Goal: Go to known website: Access a specific website the user already knows

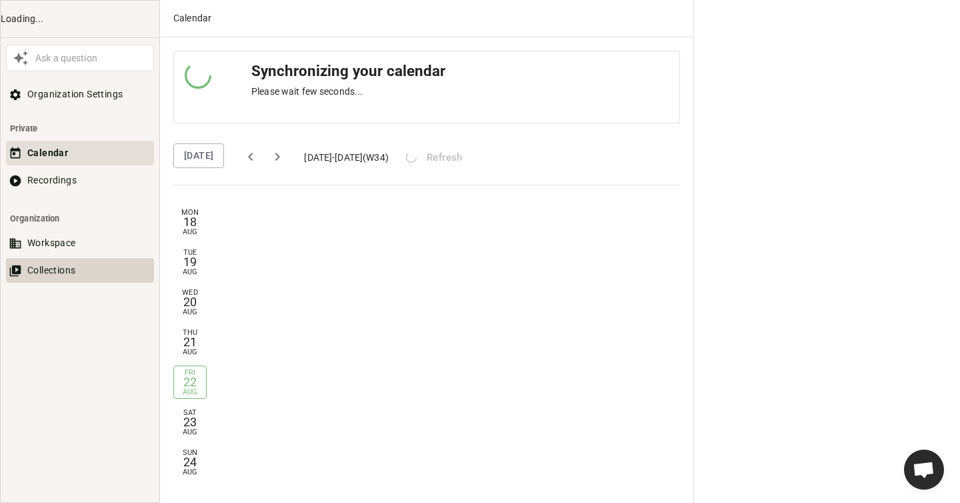
click at [49, 267] on button "Collections" at bounding box center [80, 270] width 148 height 25
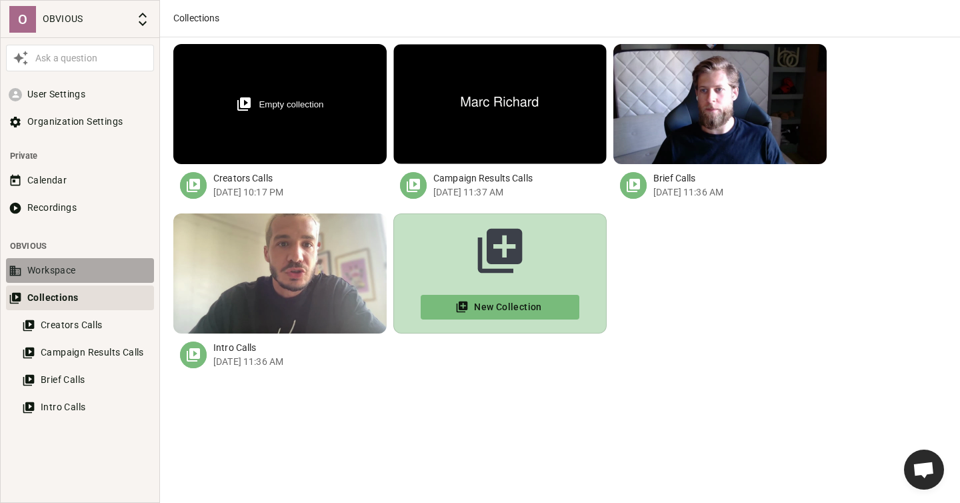
click at [79, 277] on button "Workspace" at bounding box center [80, 270] width 148 height 25
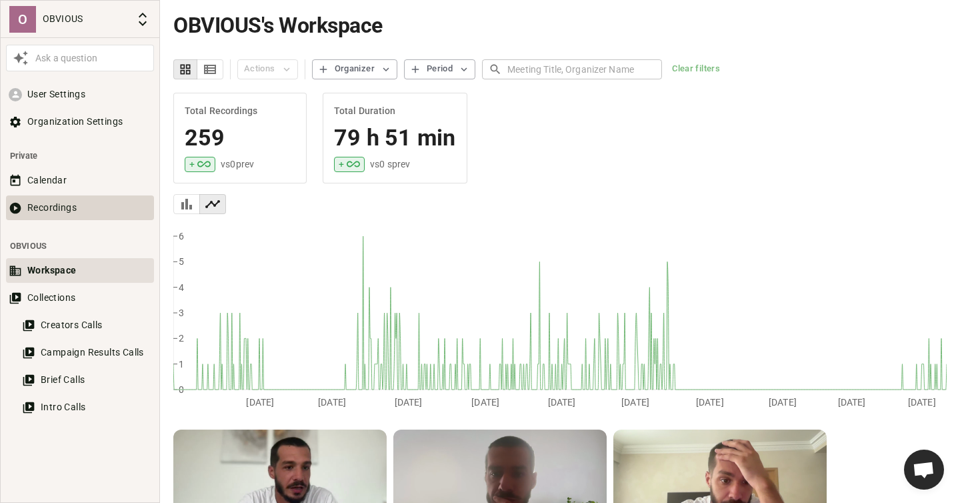
click at [51, 212] on button "Recordings" at bounding box center [80, 207] width 148 height 25
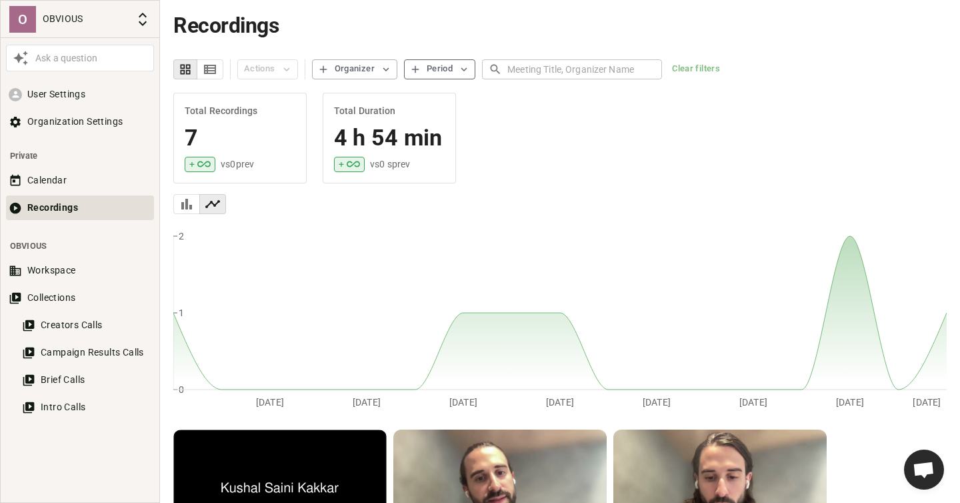
click at [452, 69] on div "Period" at bounding box center [440, 68] width 26 height 15
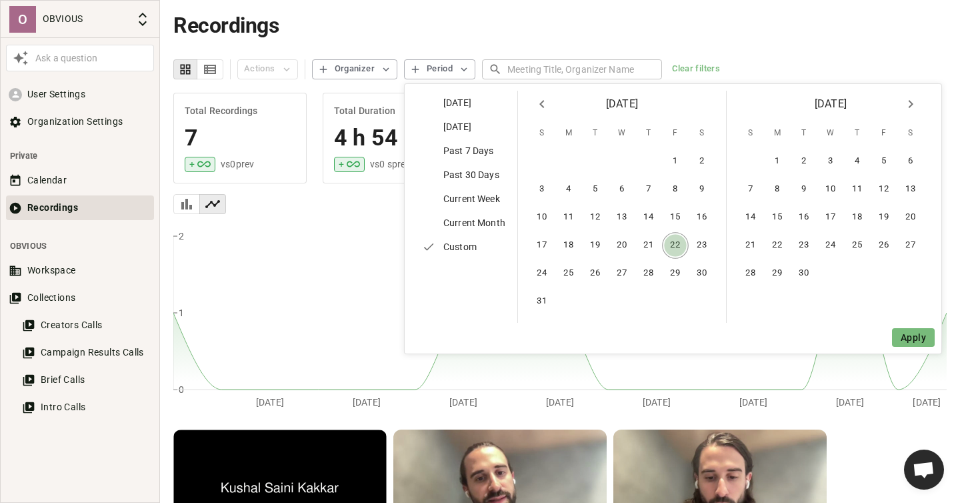
click at [675, 241] on button "22" at bounding box center [675, 245] width 27 height 27
click at [910, 338] on button "Apply" at bounding box center [913, 338] width 43 height 20
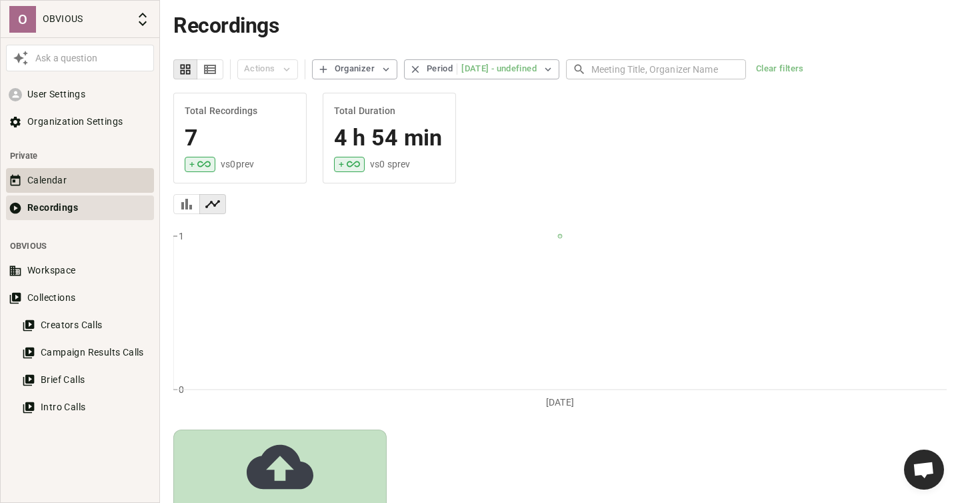
click at [39, 183] on button "Calendar" at bounding box center [80, 180] width 148 height 25
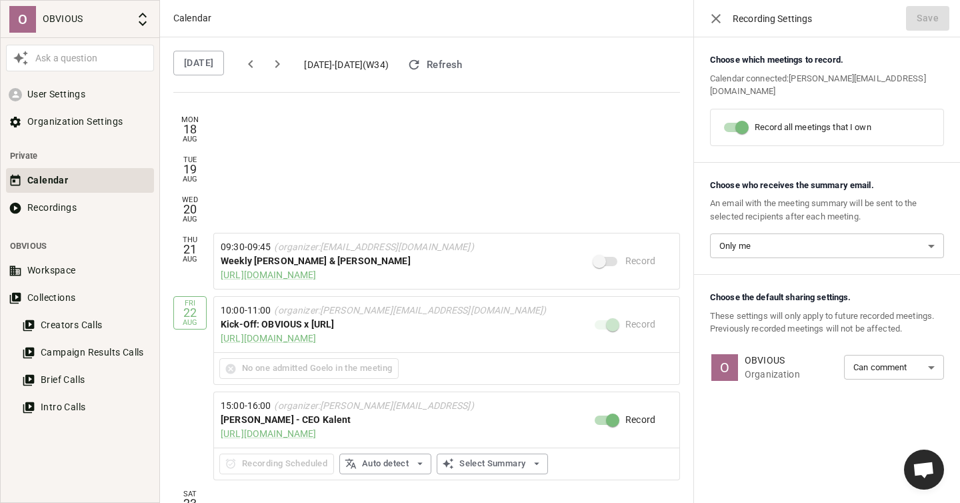
scroll to position [64, 0]
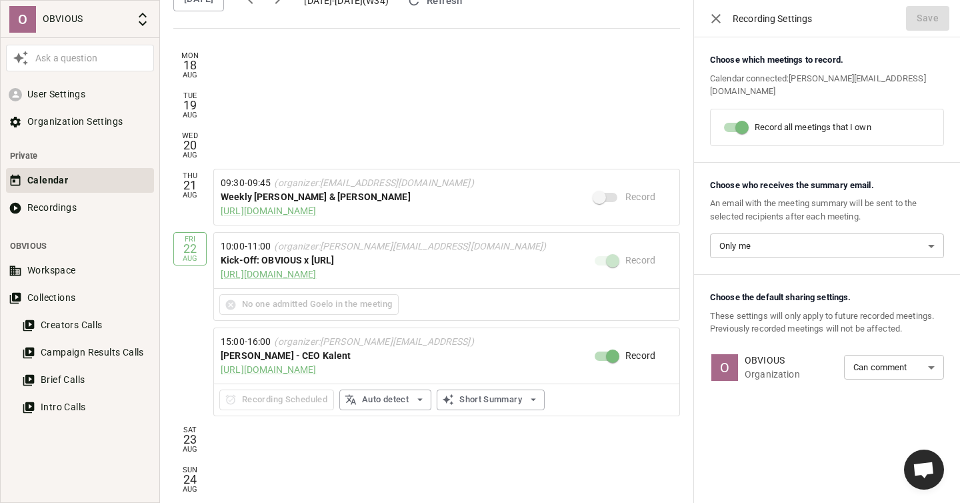
click at [436, 265] on div "Kick-Off: OBVIOUS x [URL]" at bounding box center [407, 260] width 373 height 14
click at [465, 281] on div "10:00 - 11:00 (organizer: martin@ob-vious.co ) Kick-Off: OBVIOUS x Factors.ai h…" at bounding box center [407, 260] width 373 height 42
click at [436, 273] on div "10:00 - 11:00 (organizer: martin@ob-vious.co ) Kick-Off: OBVIOUS x Factors.ai h…" at bounding box center [407, 260] width 373 height 42
click at [316, 305] on div "No one admitted Goelo in the meeting" at bounding box center [308, 304] width 179 height 21
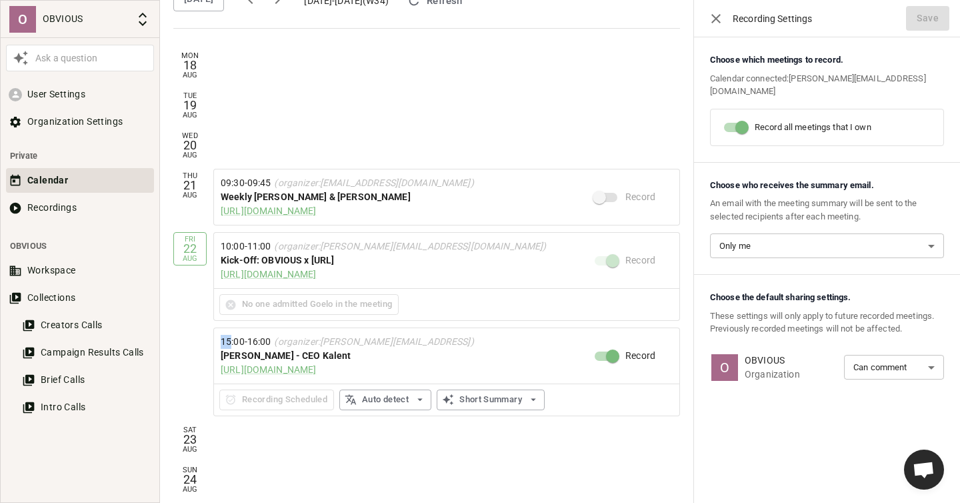
click at [316, 305] on div "No one admitted Goelo in the meeting" at bounding box center [308, 304] width 179 height 21
click at [316, 273] on link "[URL][DOMAIN_NAME]" at bounding box center [268, 274] width 95 height 11
click at [234, 304] on div "No one admitted Goelo in the meeting" at bounding box center [308, 304] width 179 height 21
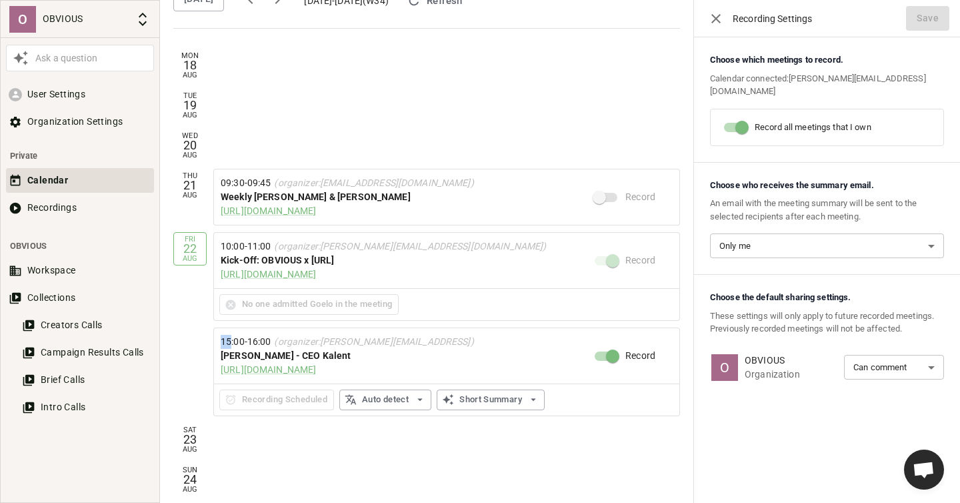
click at [234, 304] on div "No one admitted Goelo in the meeting" at bounding box center [308, 304] width 179 height 21
click at [191, 297] on div "Fri 22 Aug" at bounding box center [189, 324] width 33 height 184
